Goal: Task Accomplishment & Management: Use online tool/utility

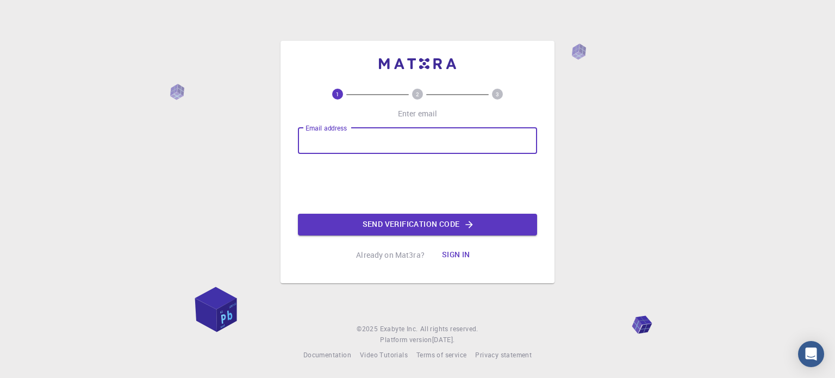
click at [344, 135] on input "Email address" at bounding box center [417, 141] width 239 height 26
type input "[EMAIL_ADDRESS][DOMAIN_NAME]"
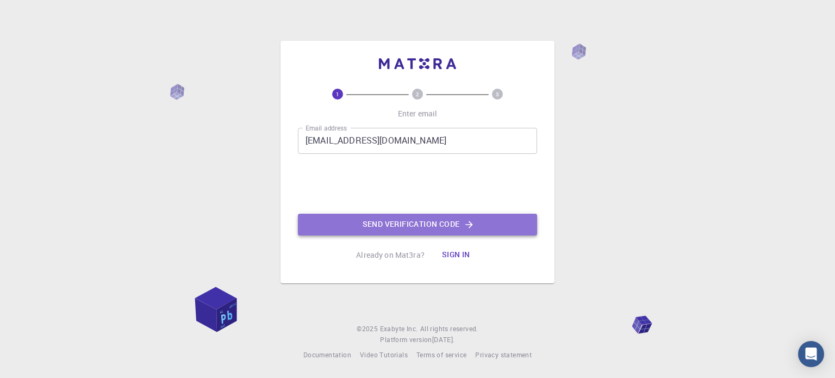
click at [386, 231] on button "Send verification code" at bounding box center [417, 225] width 239 height 22
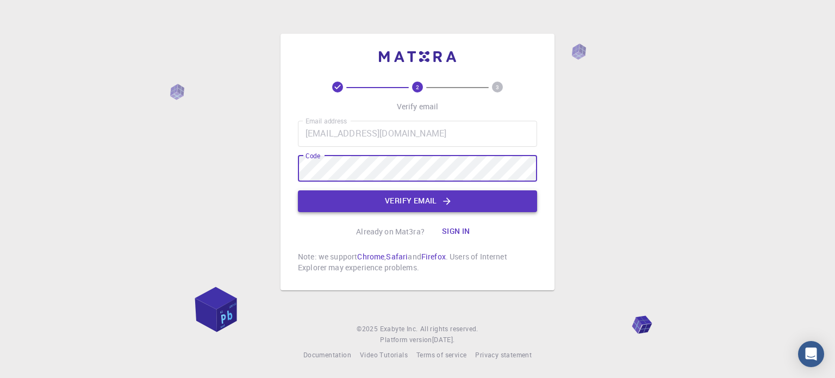
click at [398, 202] on button "Verify email" at bounding box center [417, 201] width 239 height 22
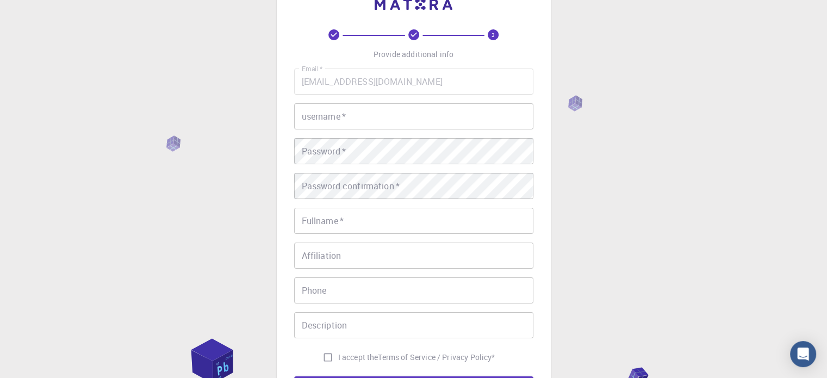
scroll to position [35, 0]
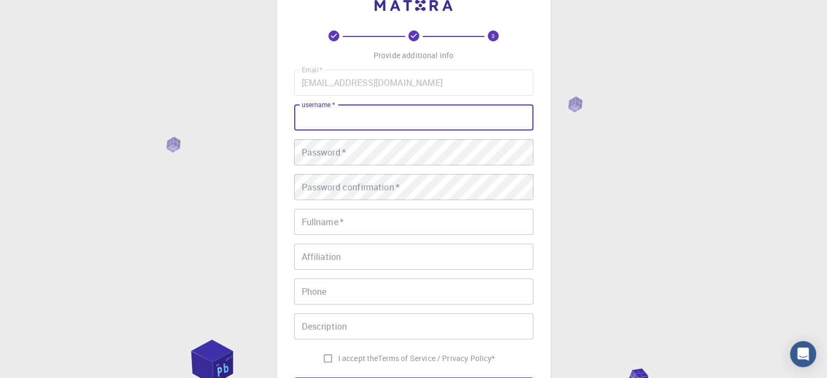
click at [383, 124] on input "username   *" at bounding box center [413, 117] width 239 height 26
type input "hello"
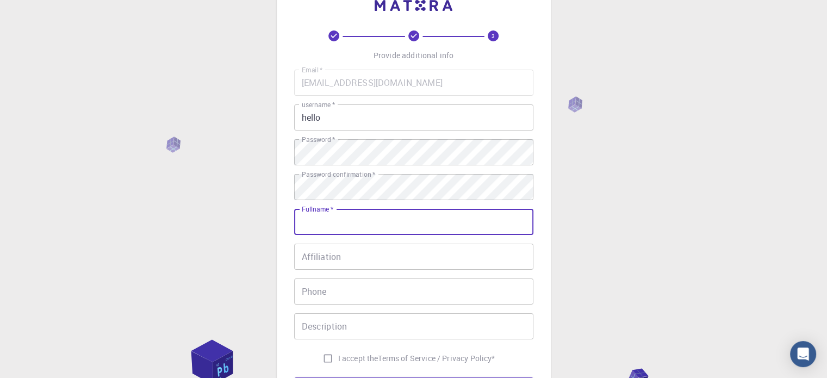
click at [368, 228] on input "Fullname   *" at bounding box center [413, 222] width 239 height 26
type input "hello"
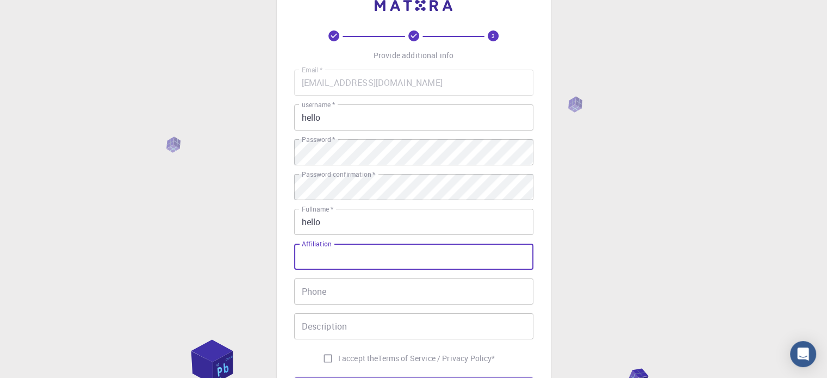
click at [361, 253] on input "Affiliation" at bounding box center [413, 257] width 239 height 26
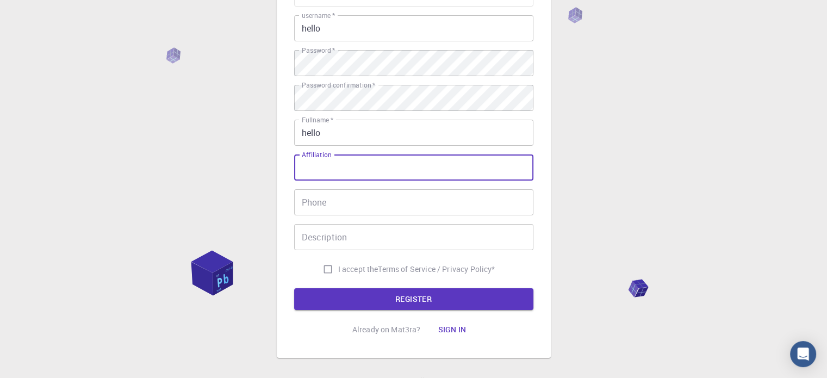
scroll to position [145, 0]
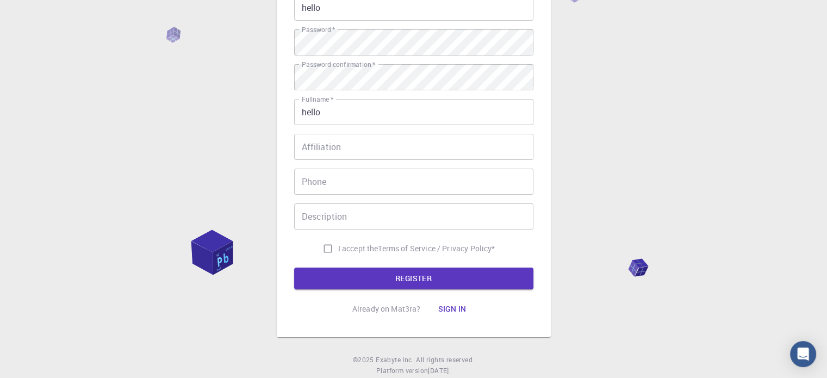
click at [338, 249] on span "I accept the" at bounding box center [358, 248] width 40 height 11
click at [337, 249] on input "I accept the Terms of Service / Privacy Policy *" at bounding box center [328, 248] width 21 height 21
checkbox input "true"
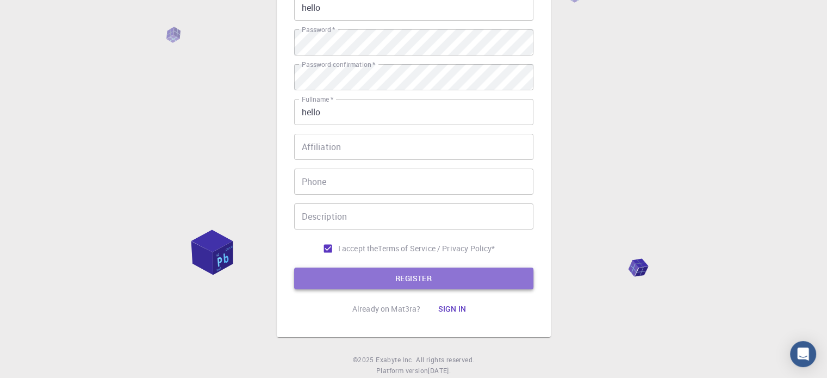
click at [363, 275] on button "REGISTER" at bounding box center [413, 279] width 239 height 22
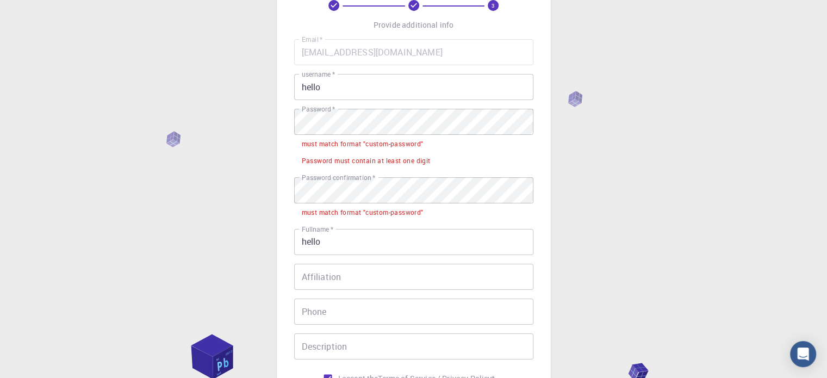
scroll to position [65, 0]
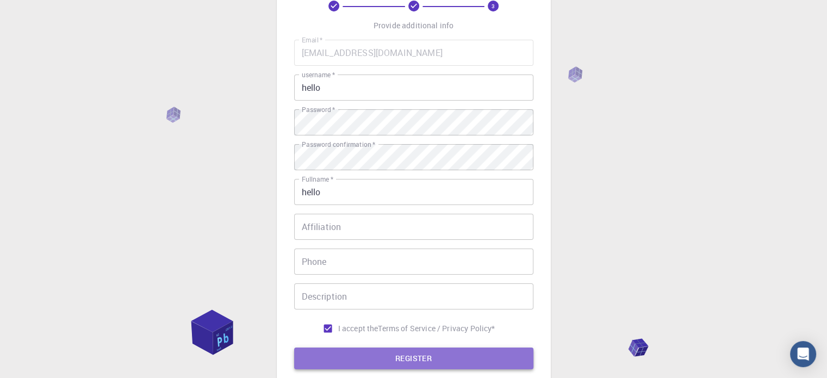
click at [516, 357] on button "REGISTER" at bounding box center [413, 359] width 239 height 22
click at [383, 354] on button "REGISTER" at bounding box center [413, 359] width 239 height 22
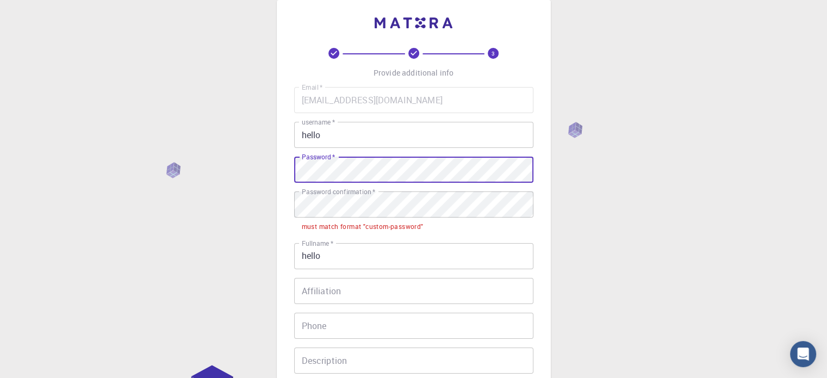
scroll to position [0, 0]
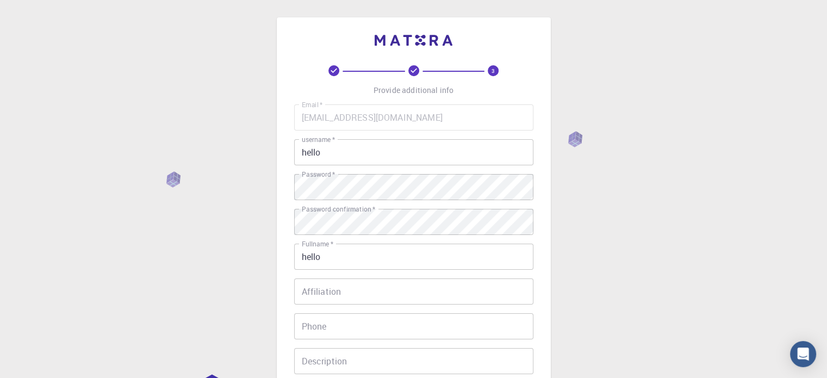
click at [165, 237] on div "3 Provide additional info Email   * [EMAIL_ADDRESS][DOMAIN_NAME] Email   * user…" at bounding box center [413, 277] width 827 height 554
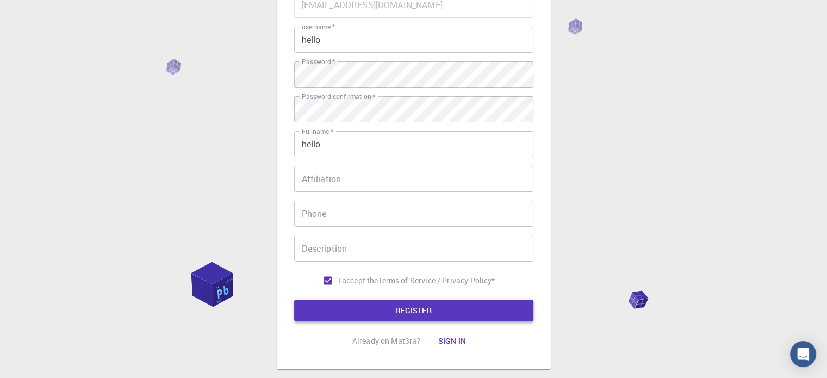
scroll to position [113, 0]
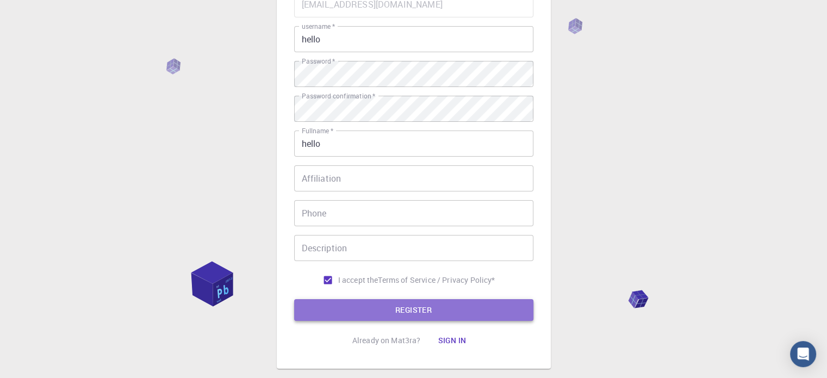
click at [422, 309] on button "REGISTER" at bounding box center [413, 310] width 239 height 22
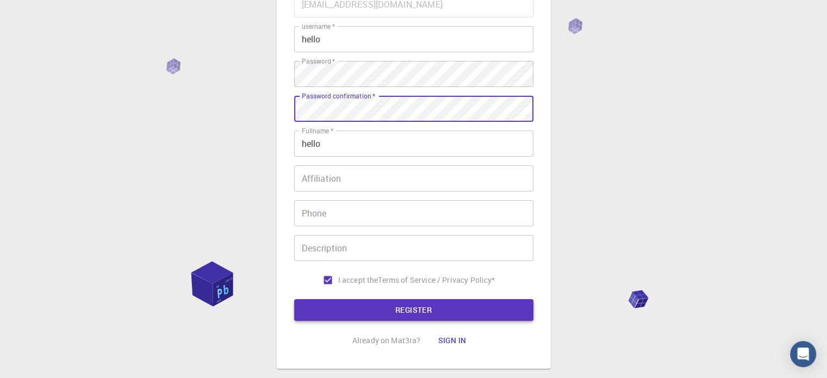
click at [385, 320] on button "REGISTER" at bounding box center [413, 310] width 239 height 22
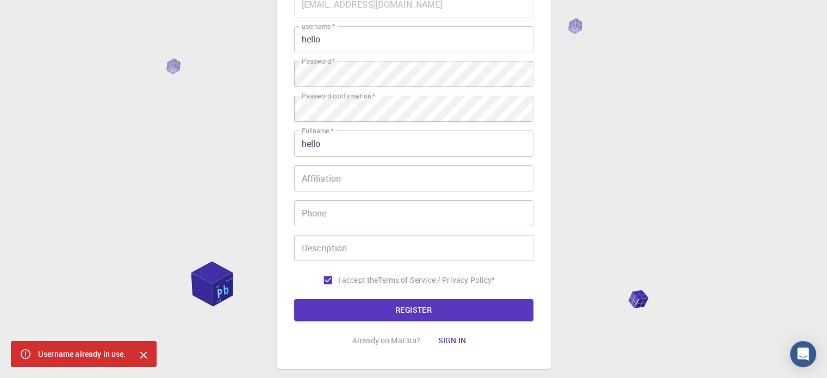
scroll to position [22, 0]
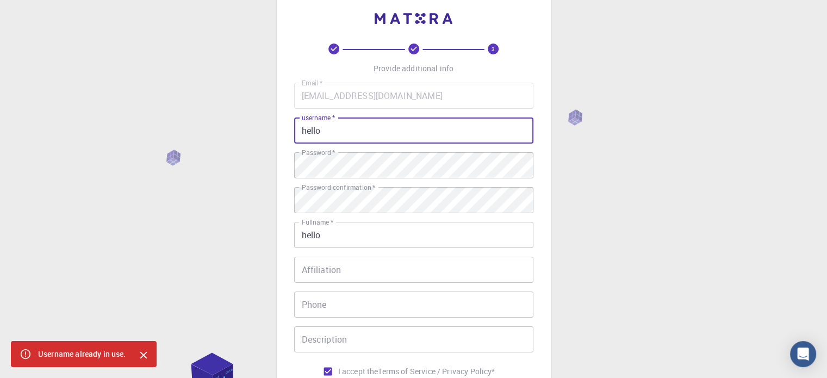
click at [342, 133] on input "hello" at bounding box center [413, 130] width 239 height 26
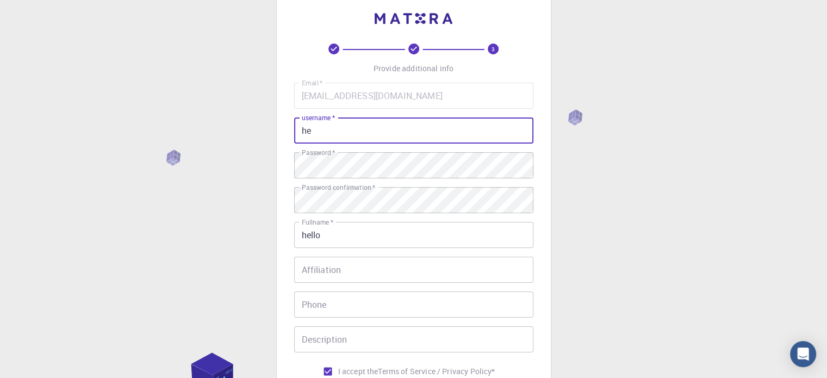
type input "h"
type input "hellohellohello"
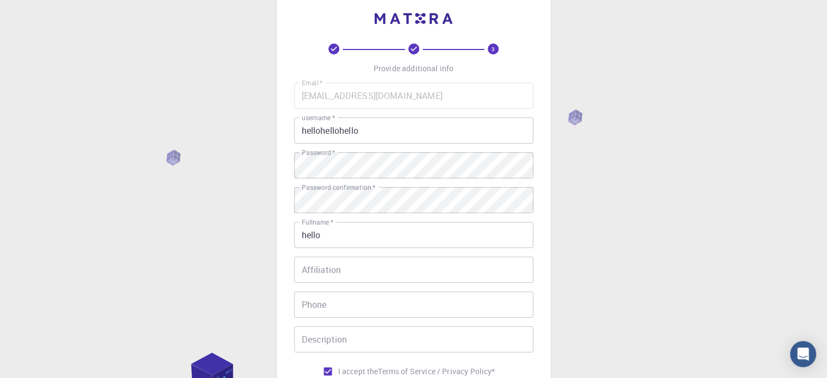
click at [245, 179] on div "3 Provide additional info Email   * [EMAIL_ADDRESS][DOMAIN_NAME] Email   * user…" at bounding box center [413, 255] width 827 height 554
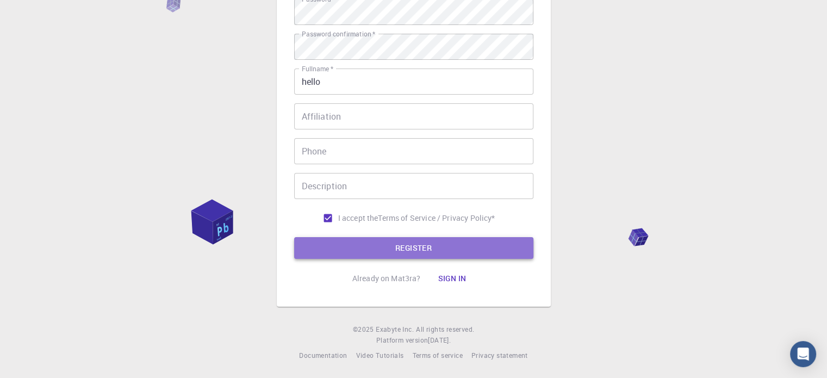
click at [315, 249] on button "REGISTER" at bounding box center [413, 248] width 239 height 22
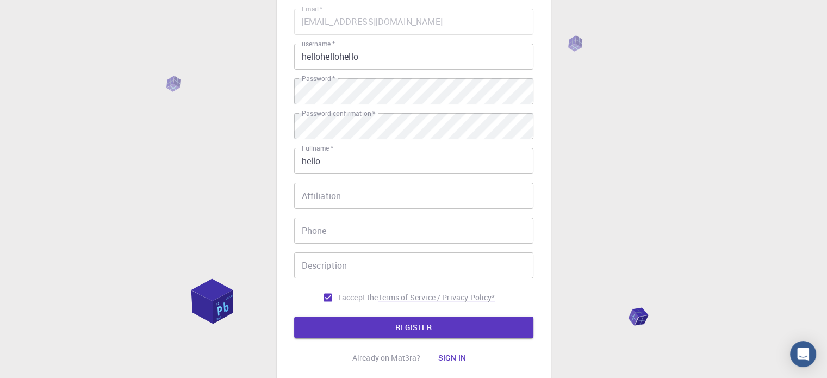
scroll to position [84, 0]
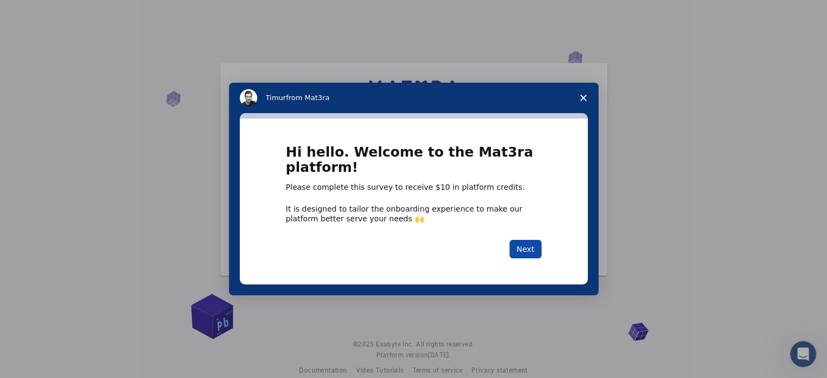
click at [533, 247] on button "Next" at bounding box center [526, 249] width 32 height 18
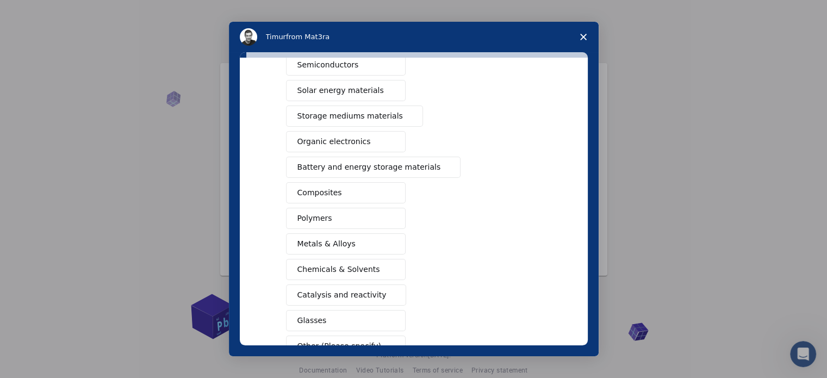
scroll to position [73, 0]
click at [578, 34] on span "Close survey" at bounding box center [583, 37] width 30 height 30
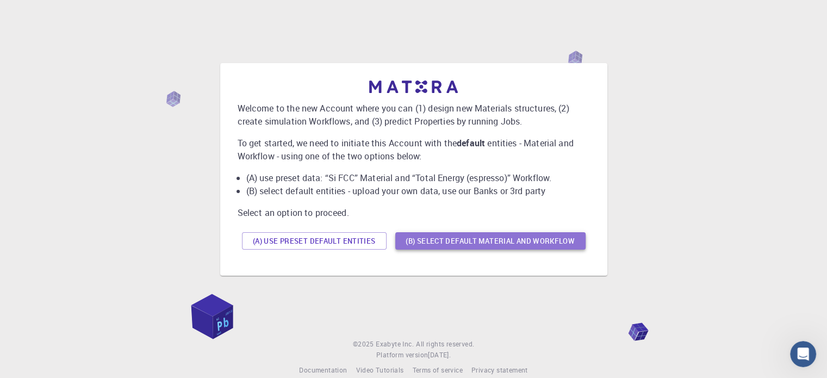
click at [467, 237] on button "(B) Select default material and workflow" at bounding box center [490, 240] width 190 height 17
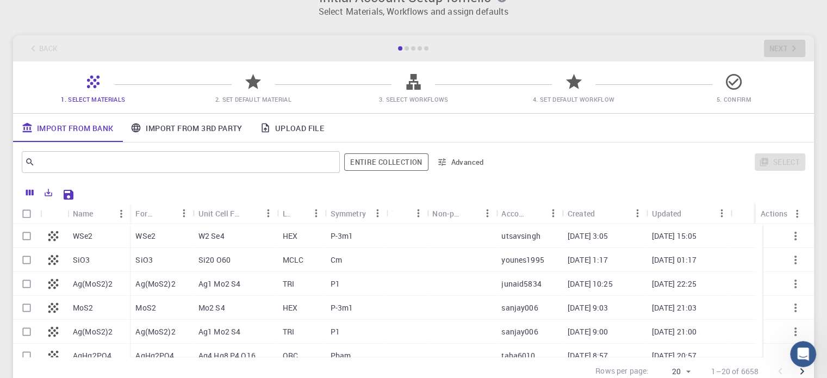
scroll to position [23, 0]
click at [162, 124] on link "Import From 3rd Party" at bounding box center [186, 128] width 129 height 28
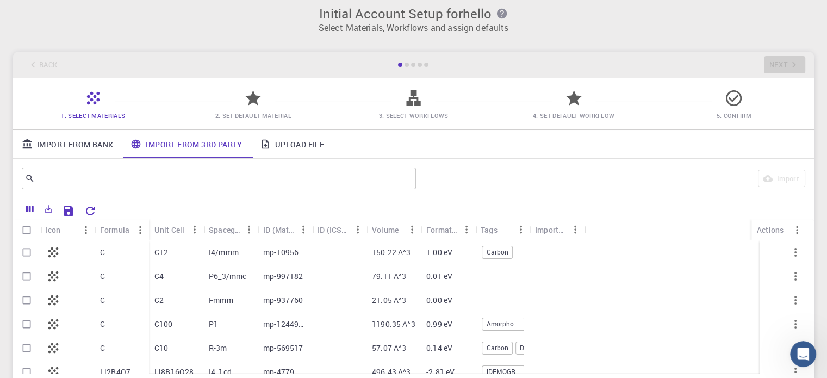
scroll to position [2, 0]
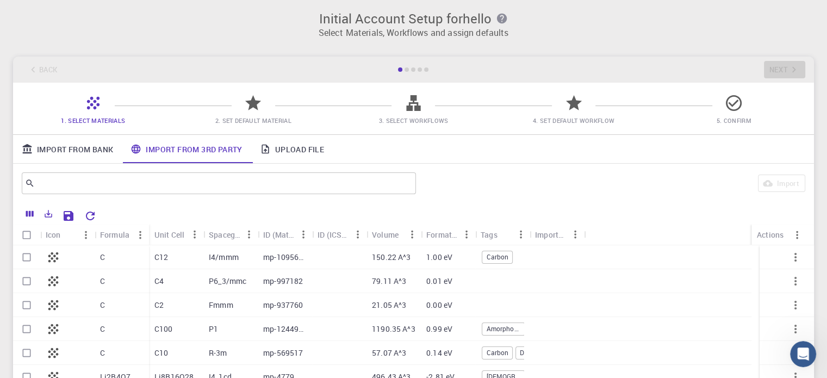
click at [183, 205] on div at bounding box center [453, 214] width 705 height 19
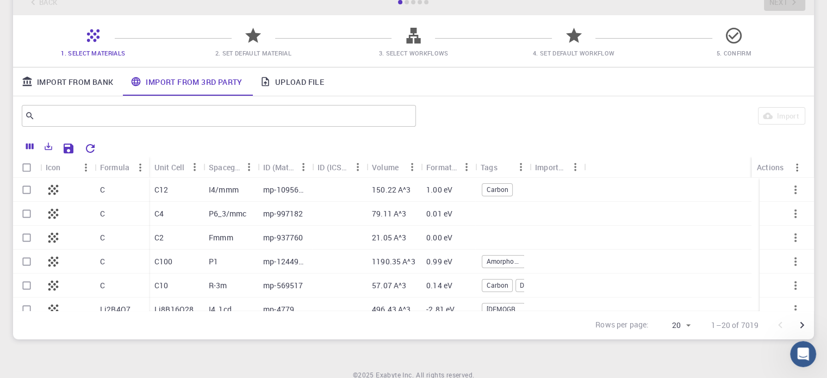
scroll to position [70, 0]
click at [299, 112] on input "text" at bounding box center [215, 115] width 360 height 15
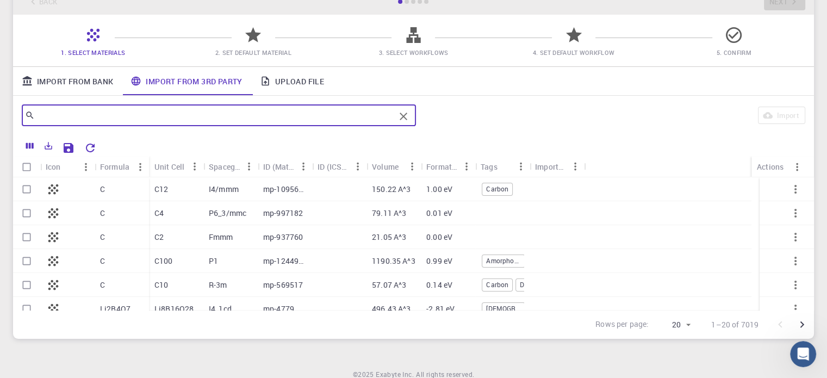
type input "b"
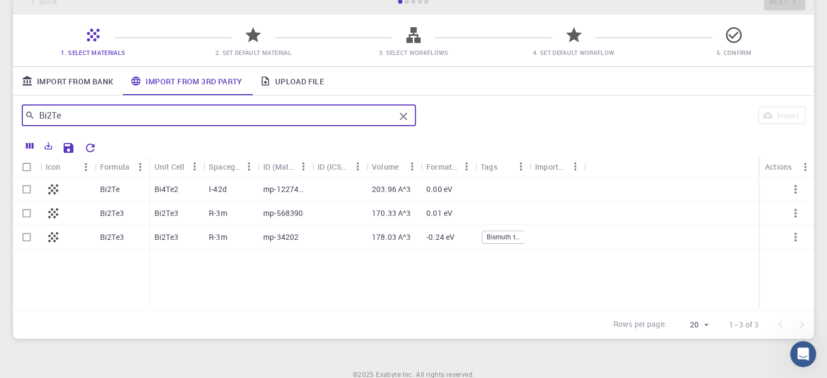
type input "Bi2Te"
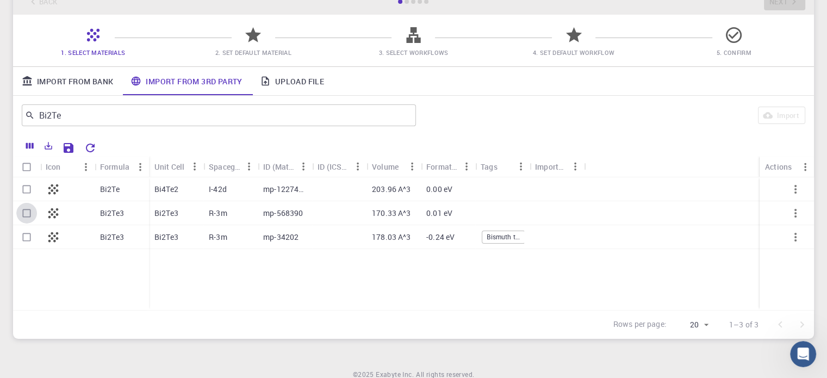
click at [28, 215] on input "Select row" at bounding box center [26, 213] width 21 height 21
checkbox input "true"
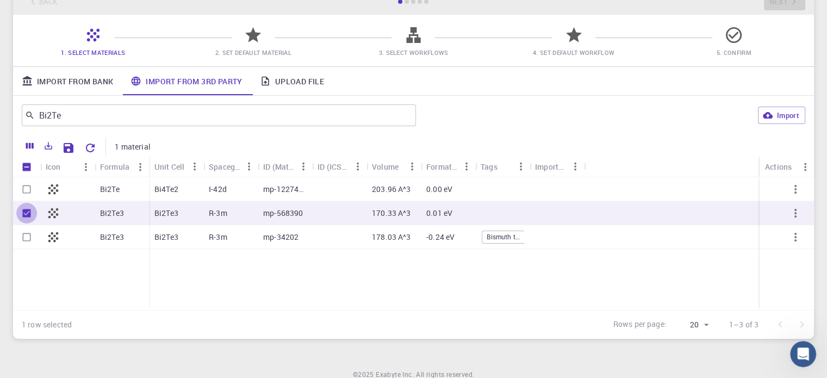
click at [19, 215] on input "Unselect row" at bounding box center [26, 213] width 21 height 21
checkbox input "false"
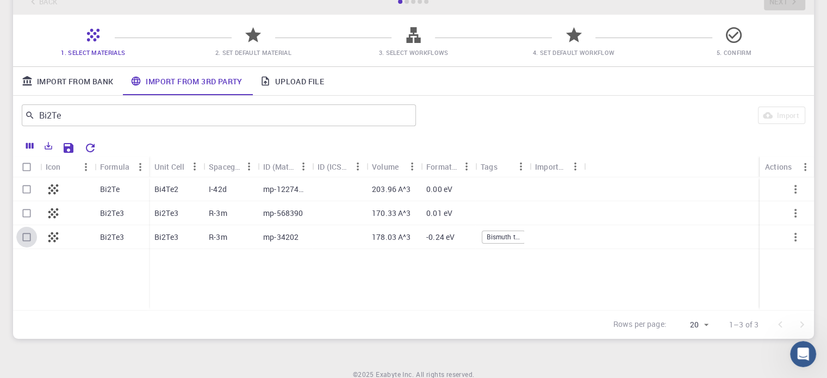
click at [30, 230] on input "Select row" at bounding box center [26, 237] width 21 height 21
checkbox input "true"
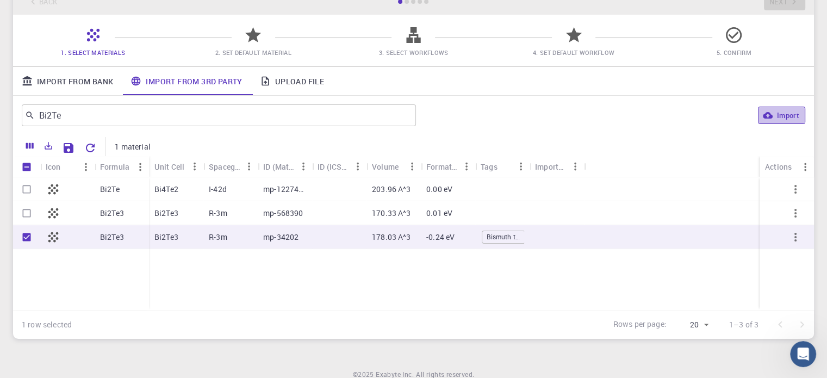
click at [781, 116] on button "Import" at bounding box center [781, 115] width 47 height 17
checkbox input "false"
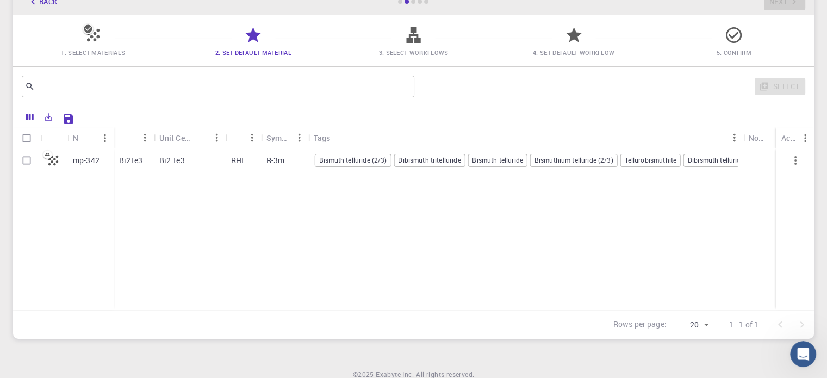
click at [187, 156] on div "Bi2 Te3" at bounding box center [190, 160] width 72 height 24
checkbox input "true"
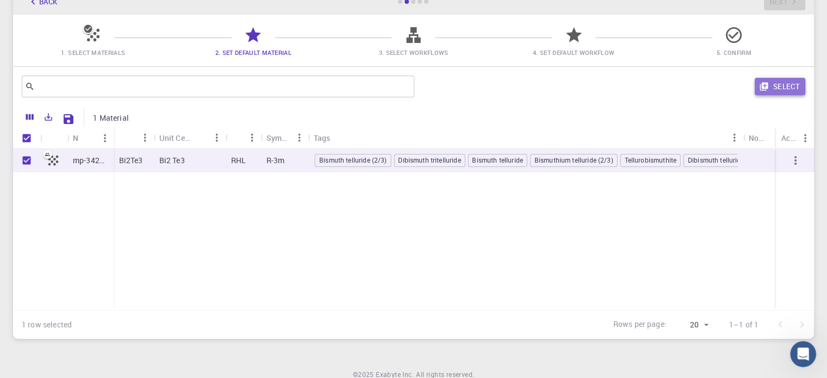
click at [790, 87] on button "Select" at bounding box center [780, 86] width 51 height 17
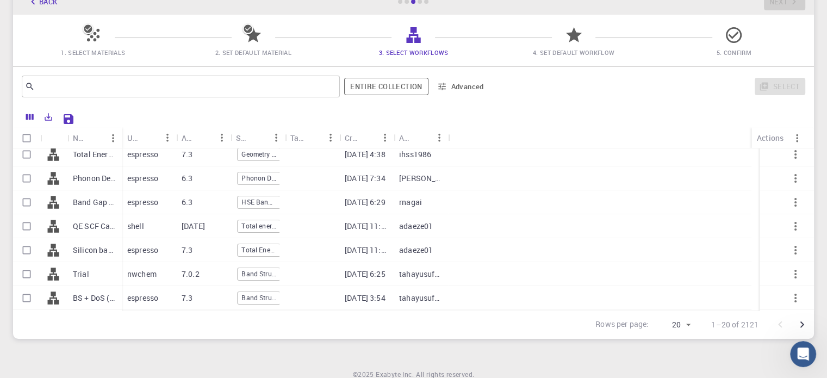
scroll to position [0, 0]
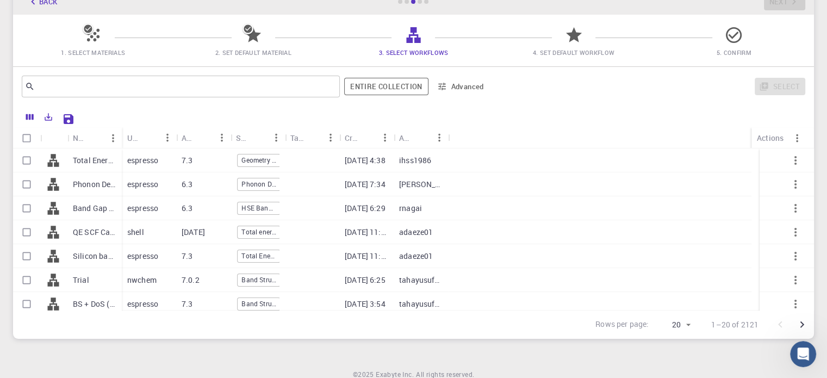
click at [91, 160] on p "Total Energy (clone) (clone)" at bounding box center [95, 160] width 44 height 11
checkbox input "true"
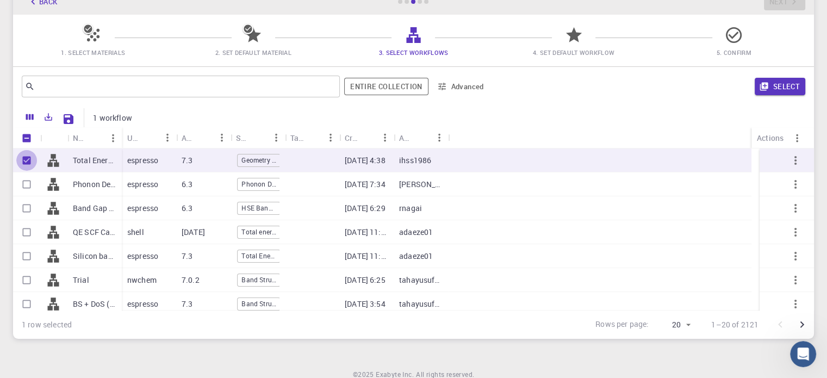
click at [21, 165] on input "Unselect row" at bounding box center [26, 160] width 21 height 21
checkbox input "false"
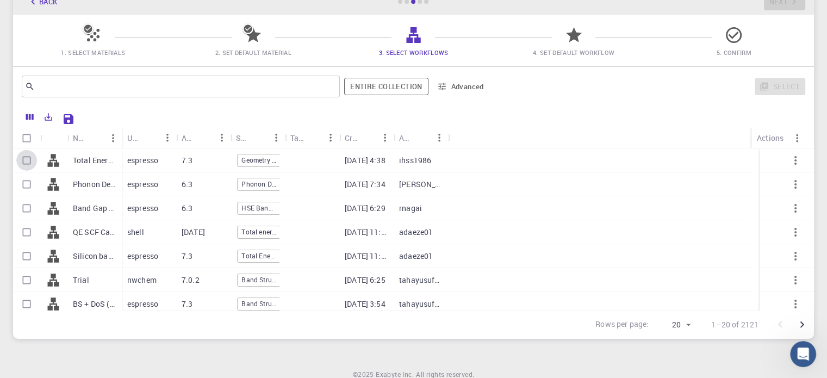
click at [28, 162] on input "Select row" at bounding box center [26, 160] width 21 height 21
checkbox input "true"
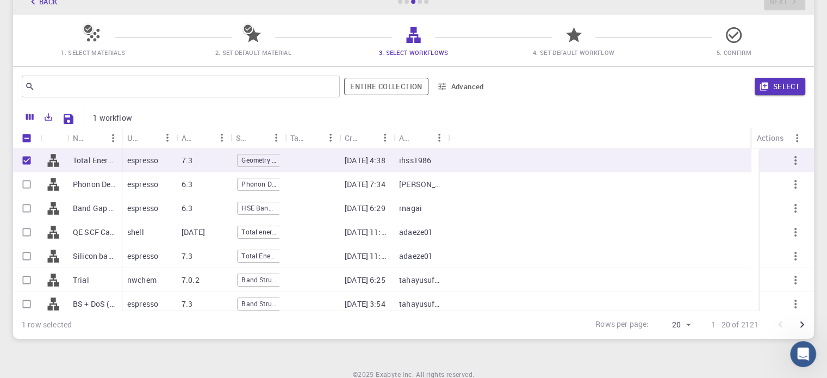
click at [28, 205] on input "Select row" at bounding box center [26, 208] width 21 height 21
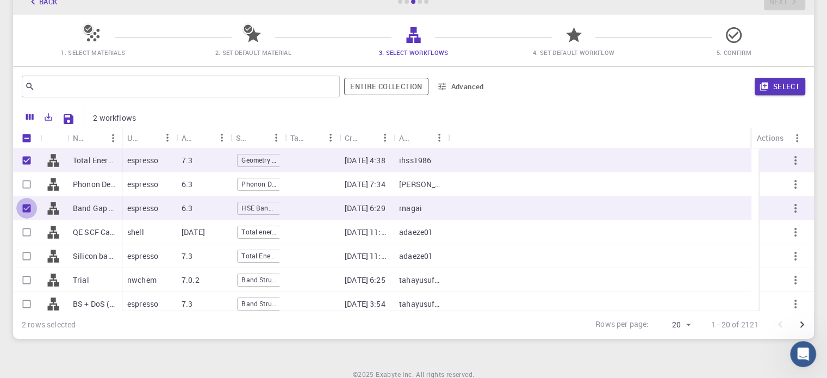
click at [28, 205] on input "Unselect row" at bounding box center [26, 208] width 21 height 21
checkbox input "false"
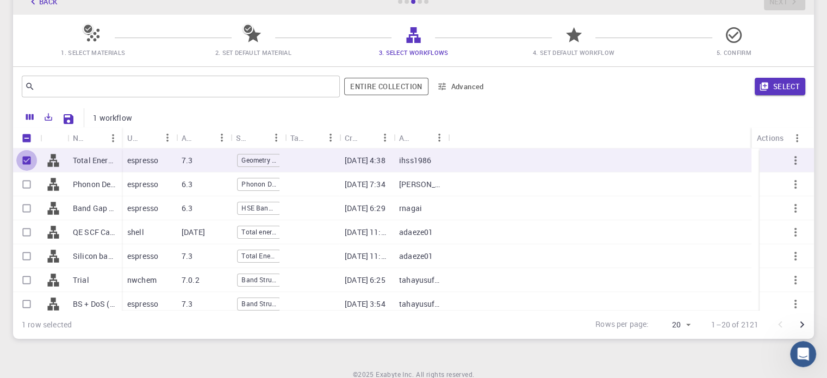
click at [26, 156] on input "Unselect row" at bounding box center [26, 160] width 21 height 21
checkbox input "false"
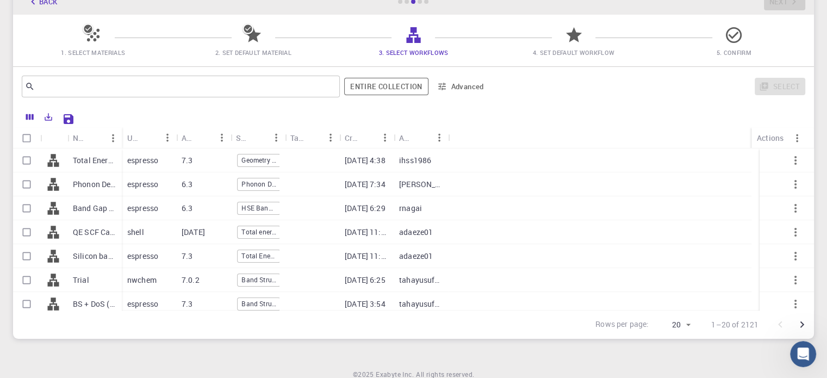
click at [48, 233] on icon at bounding box center [53, 232] width 15 height 15
checkbox input "true"
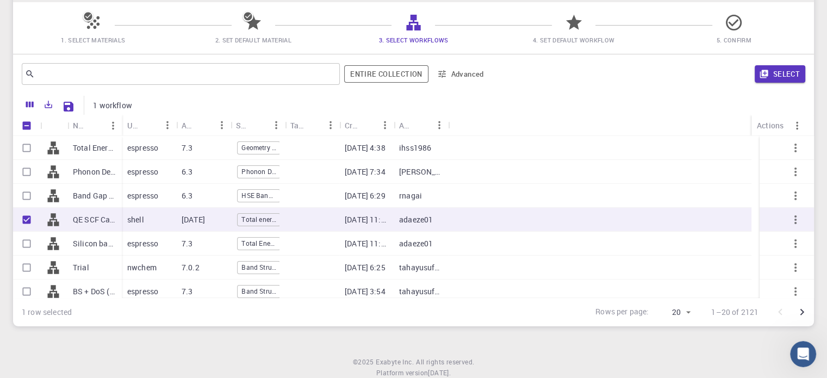
click at [84, 144] on p "Total Energy (clone) (clone)" at bounding box center [95, 148] width 44 height 11
checkbox input "true"
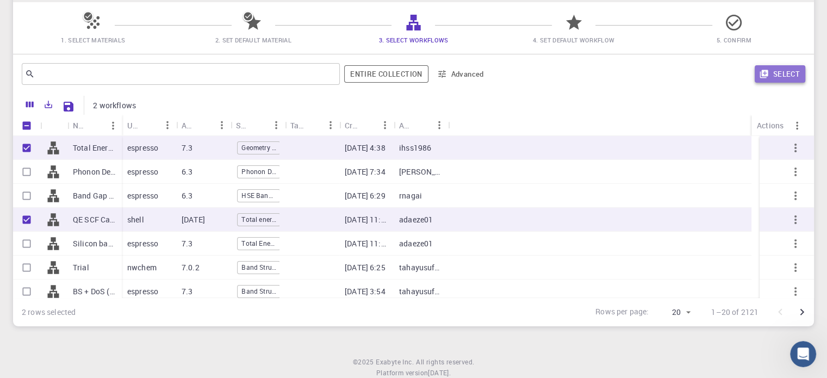
click at [768, 79] on button "Select" at bounding box center [780, 73] width 51 height 17
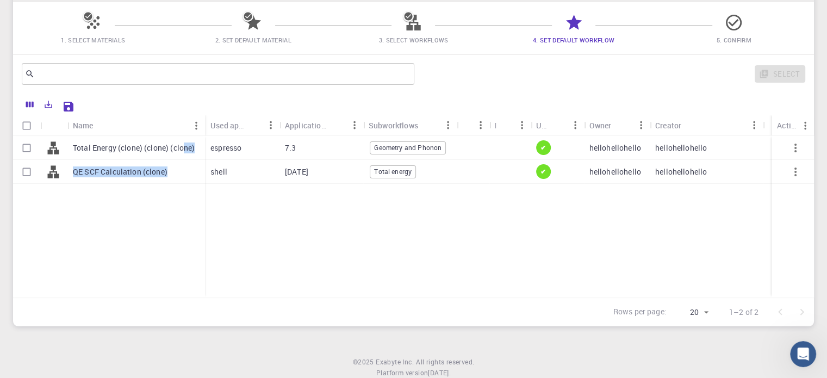
drag, startPoint x: 181, startPoint y: 172, endPoint x: 185, endPoint y: 150, distance: 22.7
click at [185, 150] on div "Total Energy (clone) (clone) (clone) QE SCF Calculation (clone)" at bounding box center [109, 217] width 192 height 162
click at [180, 164] on div "QE SCF Calculation (clone)" at bounding box center [136, 172] width 138 height 24
checkbox input "true"
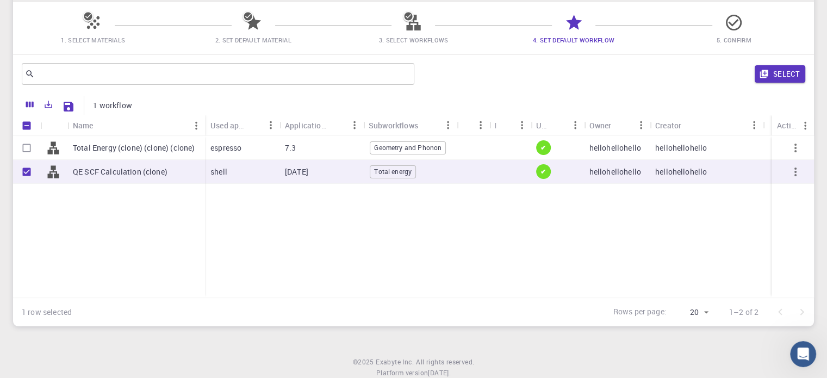
click at [199, 151] on div "Total Energy (clone) (clone) (clone)" at bounding box center [136, 148] width 138 height 24
checkbox input "true"
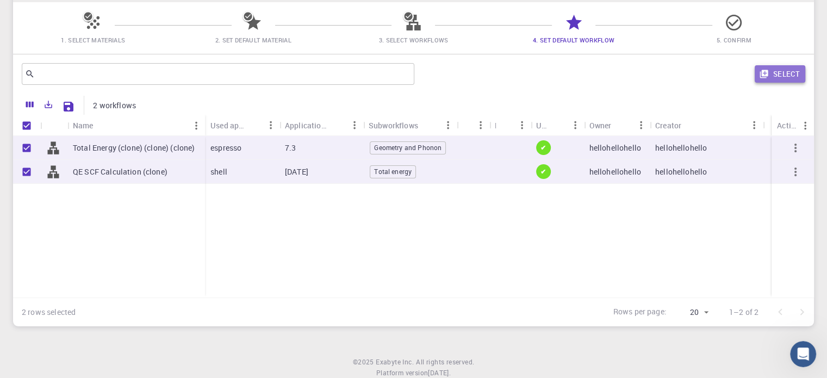
click at [775, 79] on button "Select" at bounding box center [780, 73] width 51 height 17
checkbox input "false"
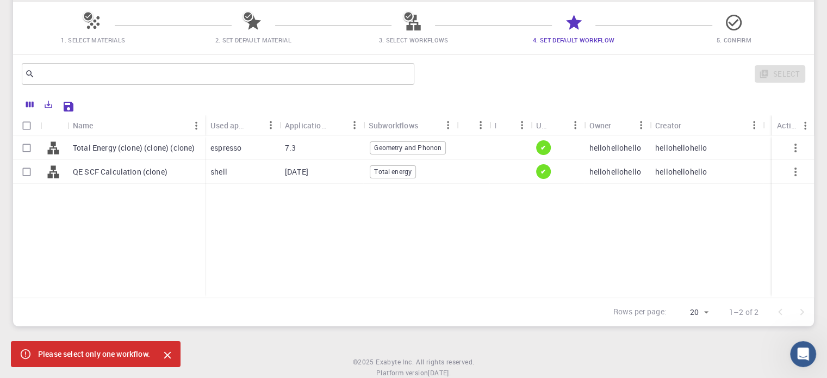
click at [193, 166] on div "QE SCF Calculation (clone)" at bounding box center [136, 172] width 138 height 24
checkbox input "true"
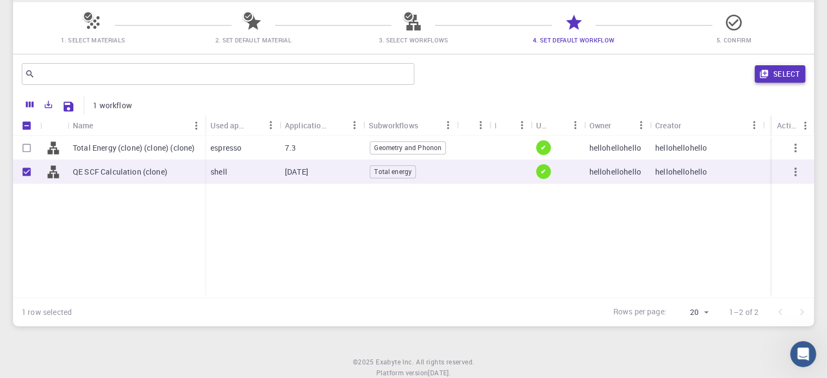
click at [792, 71] on button "Select" at bounding box center [780, 73] width 51 height 17
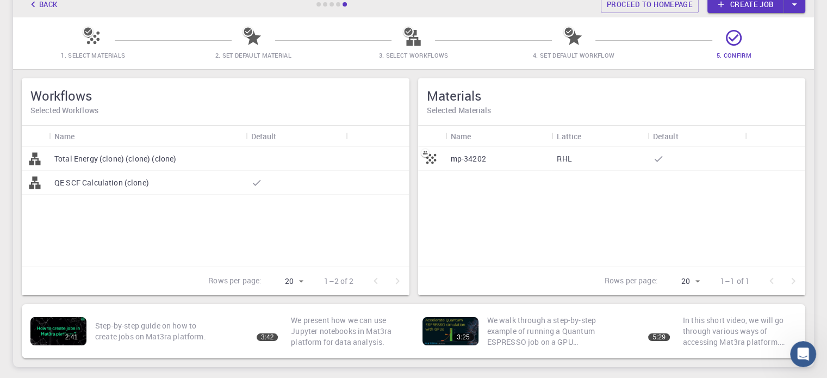
scroll to position [67, 0]
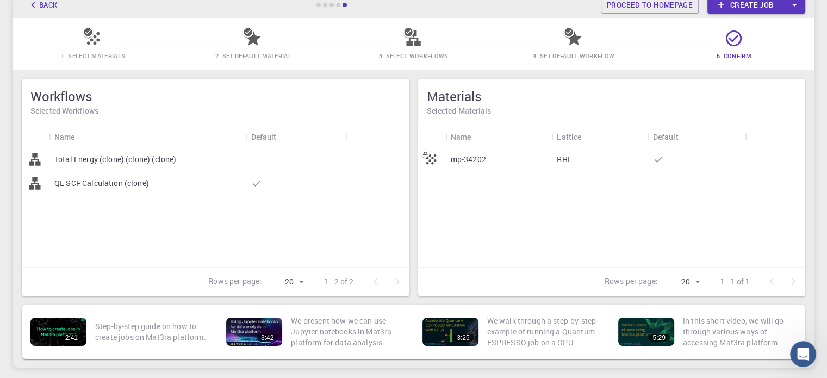
click at [300, 172] on div at bounding box center [296, 183] width 100 height 24
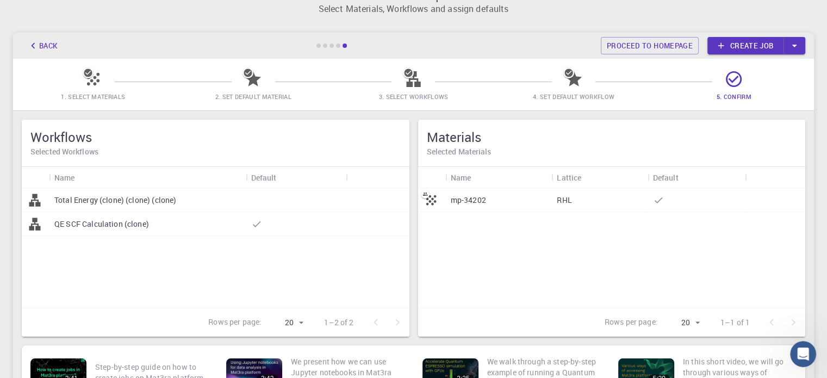
scroll to position [27, 0]
click at [744, 34] on div "Back Proceed to homepage Create job" at bounding box center [413, 45] width 801 height 26
click at [742, 44] on link "Create job" at bounding box center [746, 44] width 76 height 17
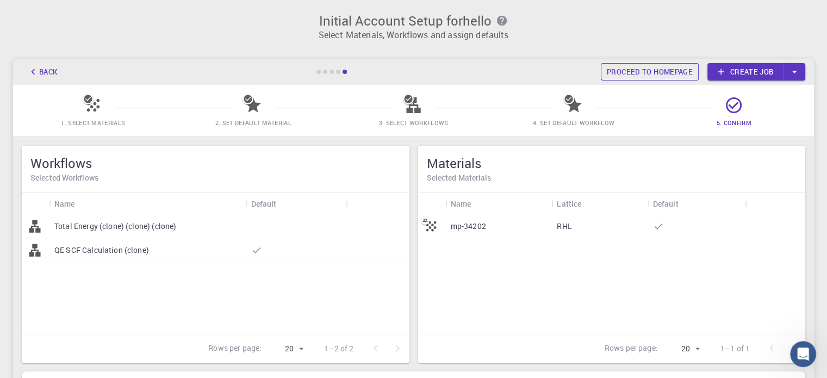
click at [643, 71] on link "Proceed to homepage" at bounding box center [650, 71] width 98 height 17
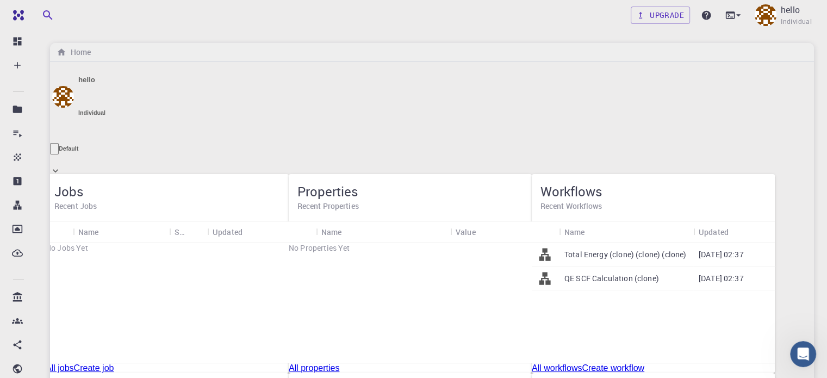
scroll to position [34, 0]
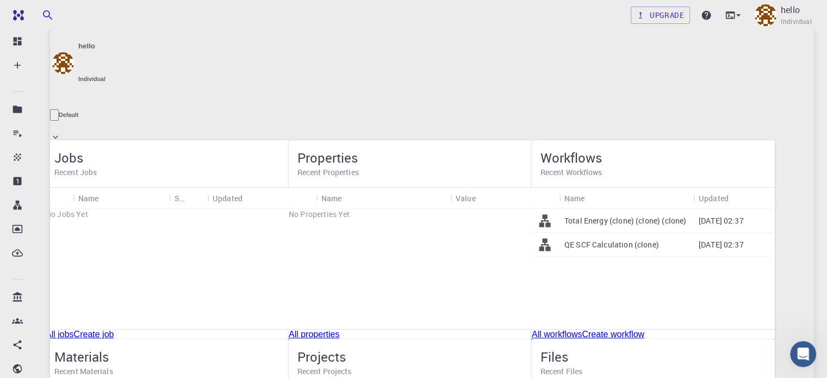
click at [617, 239] on p "QE SCF Calculation (clone)" at bounding box center [612, 244] width 95 height 11
